Goal: Transaction & Acquisition: Purchase product/service

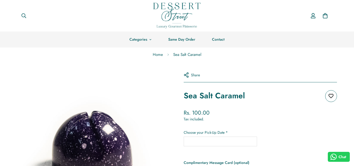
click at [156, 54] on link "Home" at bounding box center [158, 55] width 18 height 14
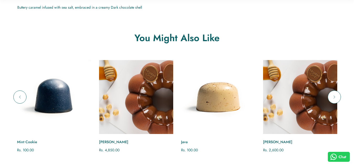
scroll to position [315, 0]
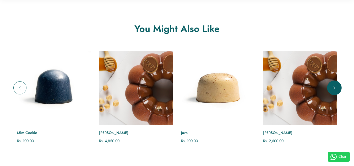
click at [336, 89] on icon "Next" at bounding box center [334, 87] width 5 height 5
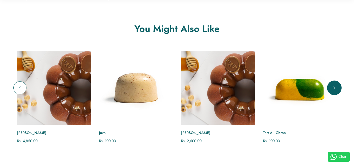
click at [336, 89] on icon "Next" at bounding box center [334, 87] width 5 height 5
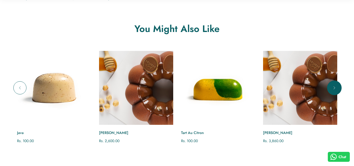
click at [336, 89] on icon "Next" at bounding box center [334, 87] width 5 height 5
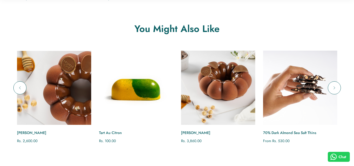
click at [232, 98] on img "Nocciola Caramel" at bounding box center [218, 88] width 82 height 82
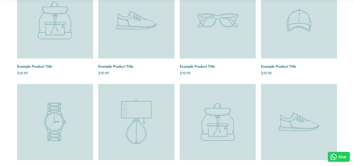
scroll to position [288, 0]
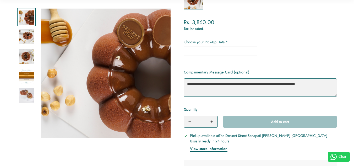
scroll to position [157, 0]
